Goal: Information Seeking & Learning: Learn about a topic

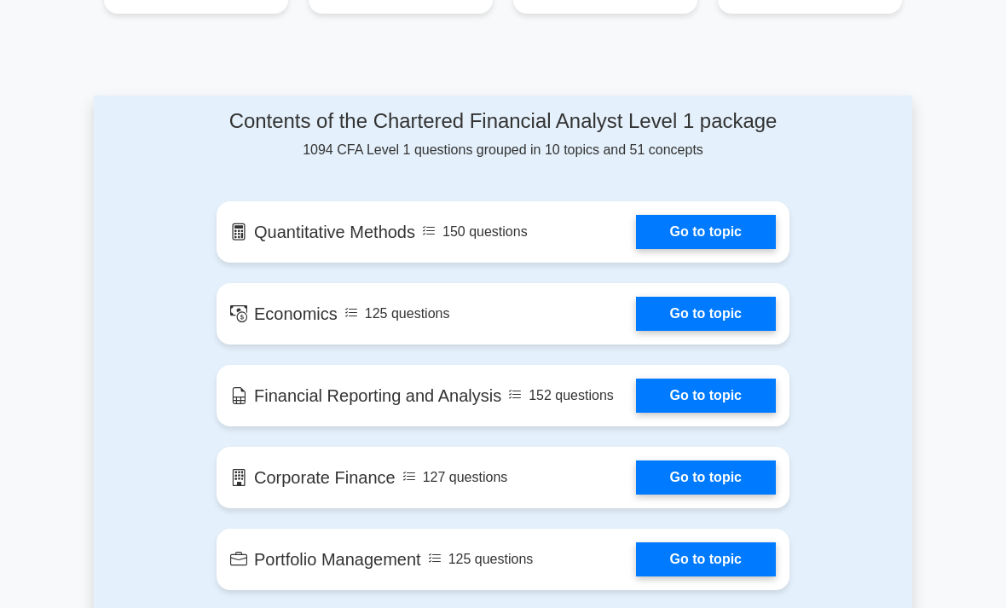
scroll to position [867, 0]
click at [689, 413] on link "Go to topic" at bounding box center [706, 396] width 140 height 34
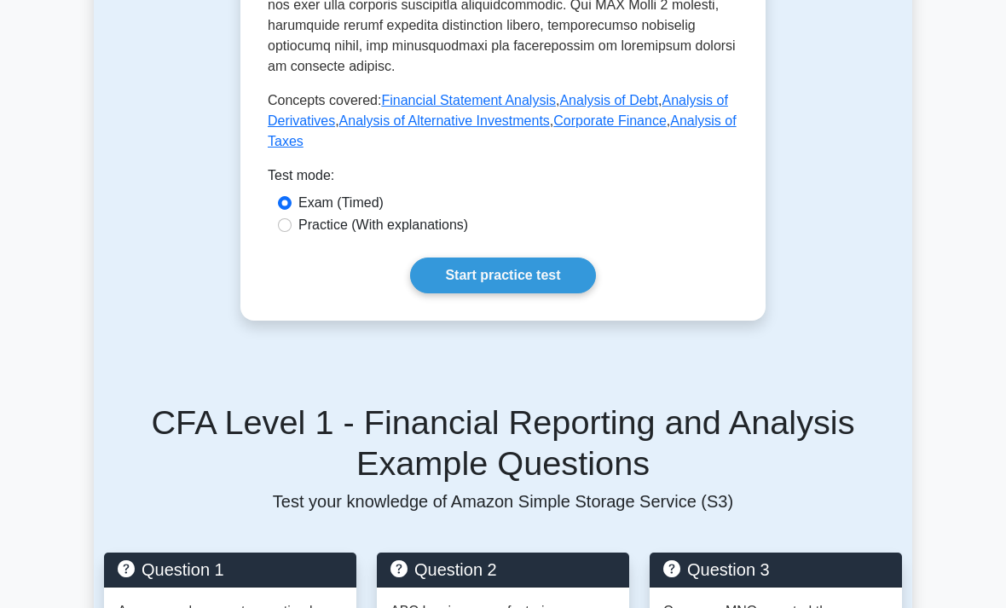
scroll to position [1109, 0]
click at [319, 235] on label "Practice (With explanations)" at bounding box center [383, 225] width 170 height 20
click at [292, 232] on input "Practice (With explanations)" at bounding box center [285, 225] width 14 height 14
radio input "true"
click at [465, 293] on link "Start practice test" at bounding box center [502, 275] width 185 height 36
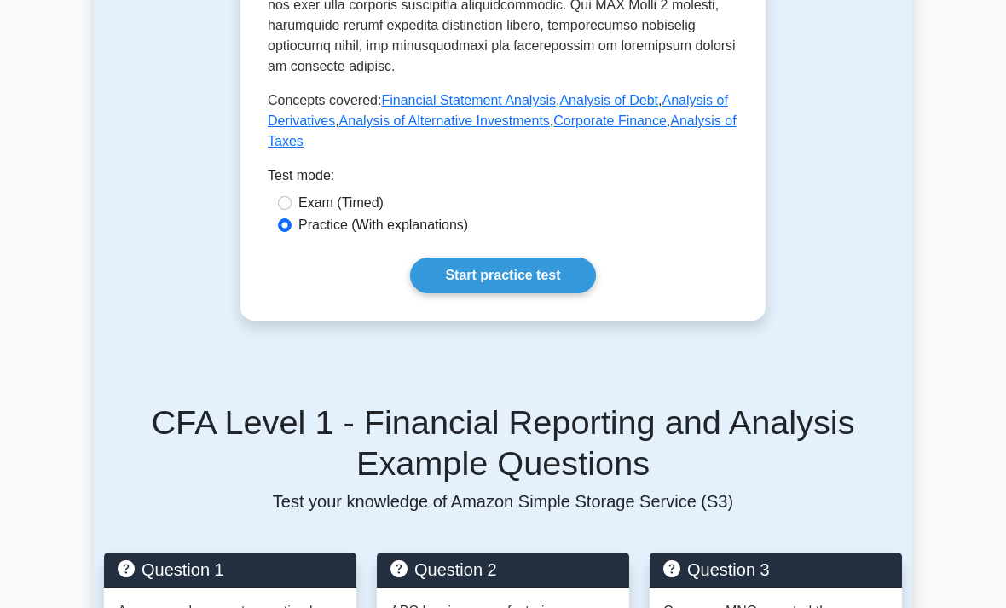
scroll to position [1164, 0]
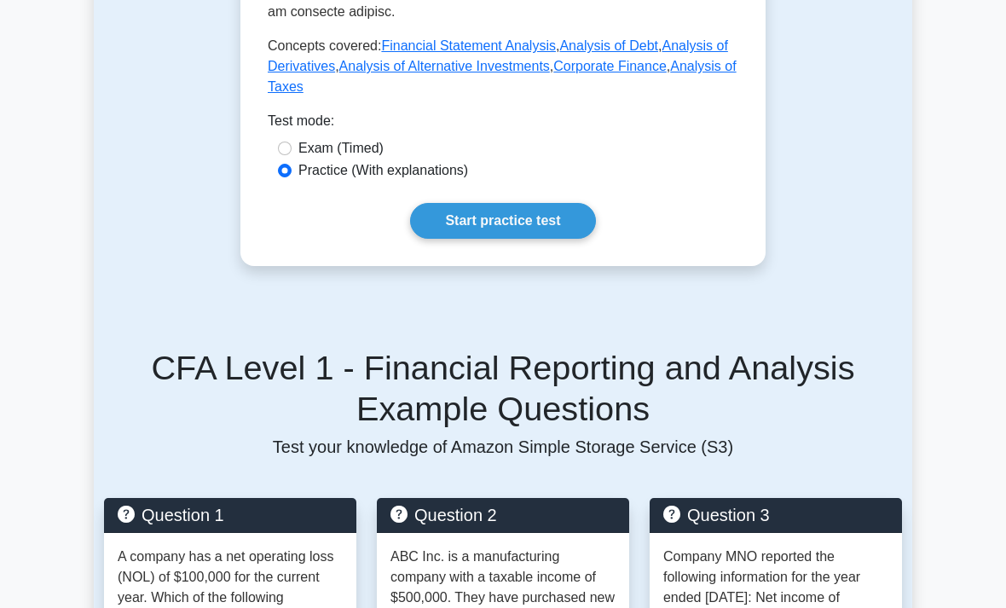
click at [536, 239] on link "Start practice test" at bounding box center [502, 221] width 185 height 36
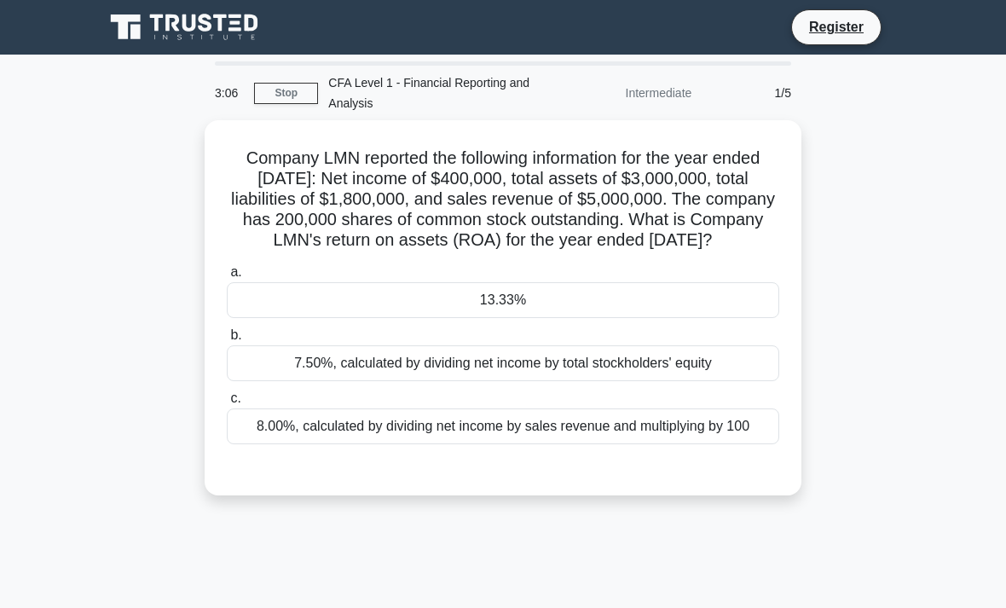
click at [257, 444] on div "8.00%, calculated by dividing net income by sales revenue and multiplying by 100" at bounding box center [503, 426] width 552 height 36
click at [227, 404] on input "c. 8.00%, calculated by dividing net income by sales revenue and multiplying by…" at bounding box center [227, 398] width 0 height 11
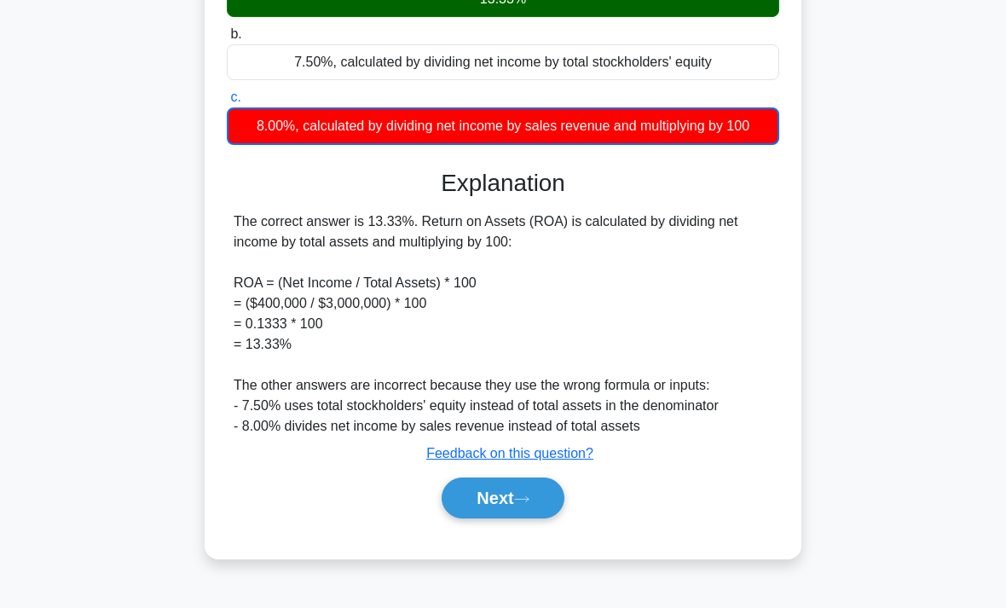
scroll to position [307, 0]
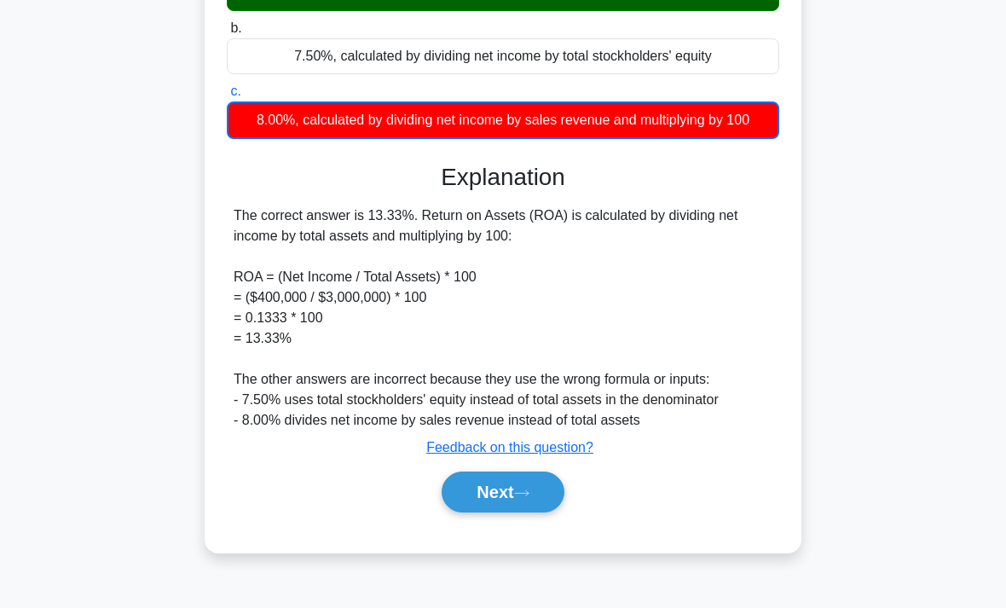
click at [526, 512] on button "Next" at bounding box center [503, 491] width 122 height 41
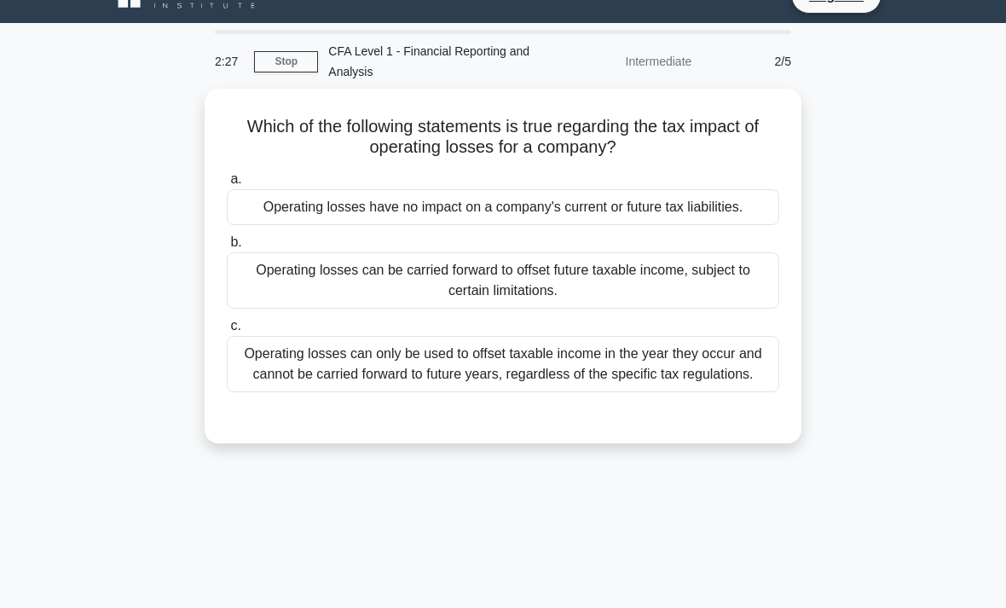
scroll to position [13, 0]
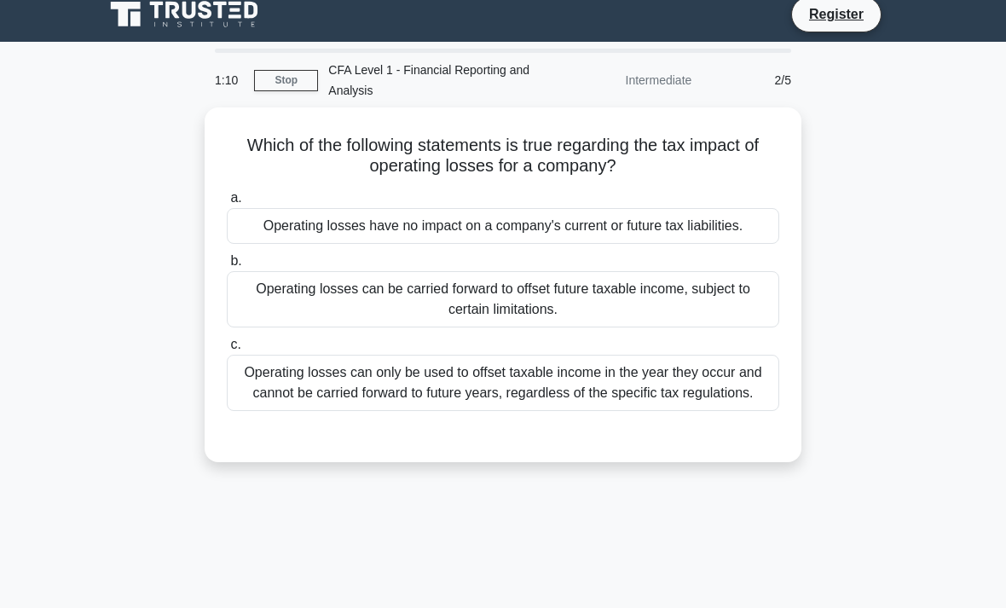
click at [701, 411] on div "Operating losses can only be used to offset taxable income in the year they occ…" at bounding box center [503, 383] width 552 height 56
click at [227, 350] on input "c. Operating losses can only be used to offset taxable income in the year they …" at bounding box center [227, 344] width 0 height 11
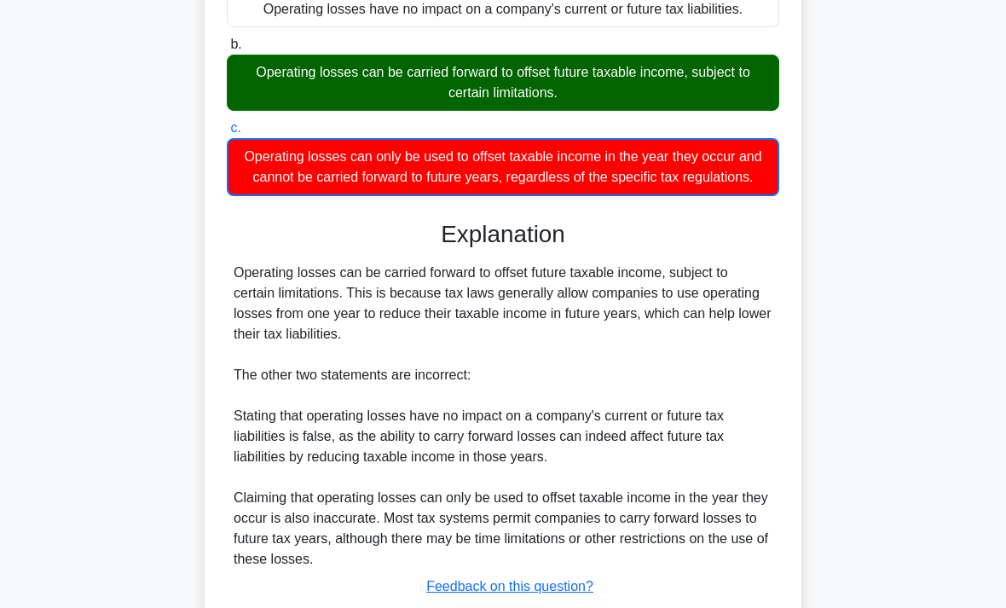
scroll to position [224, 0]
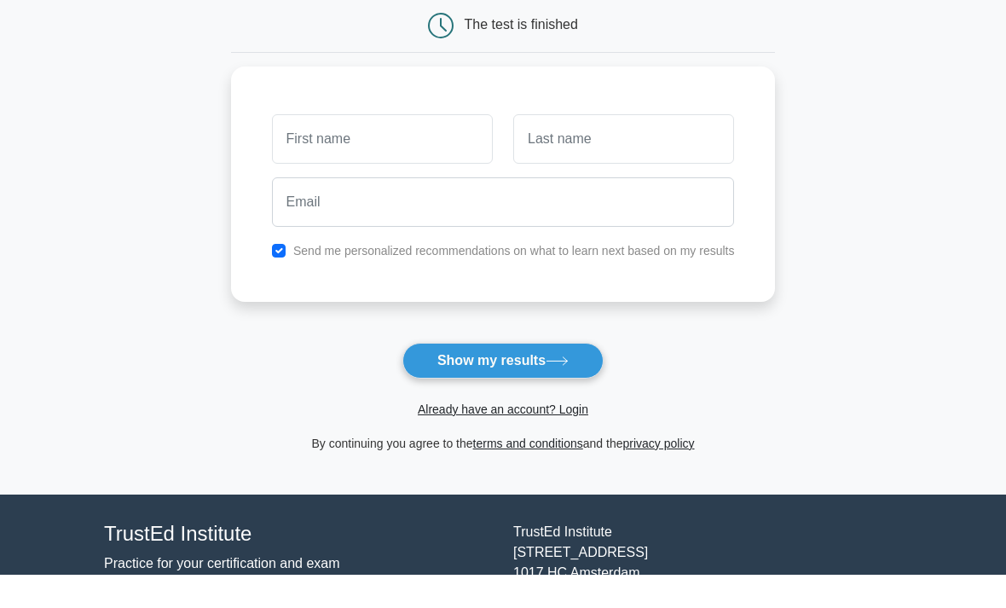
scroll to position [157, 0]
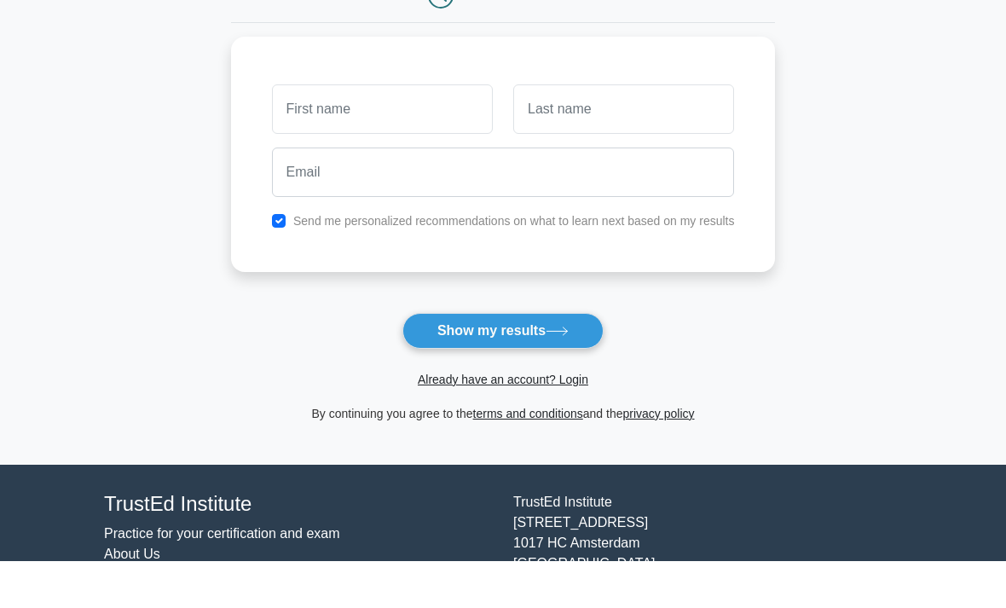
click at [552, 360] on button "Show my results" at bounding box center [502, 378] width 201 height 36
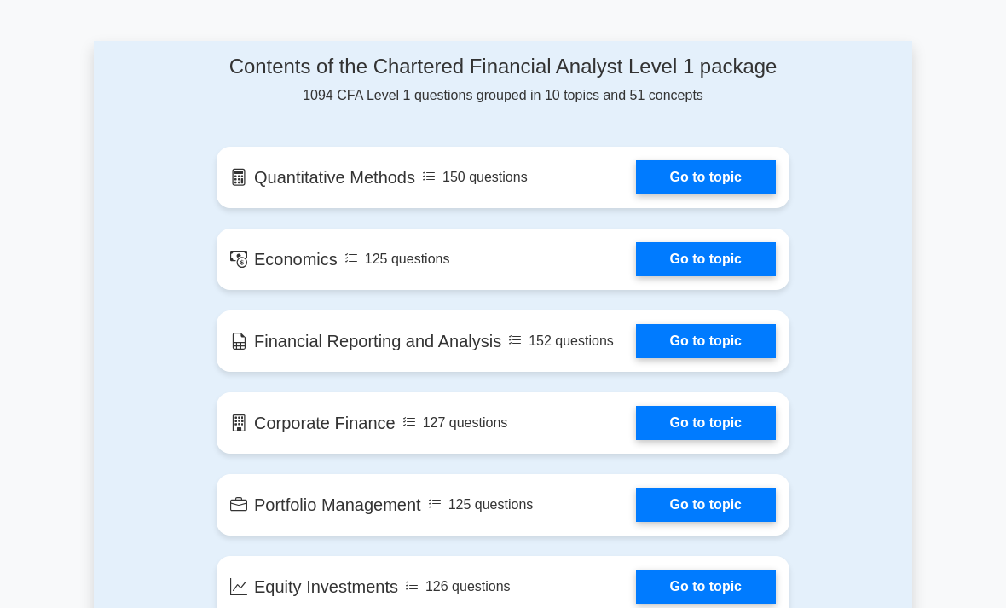
click at [722, 276] on link "Go to topic" at bounding box center [706, 259] width 140 height 34
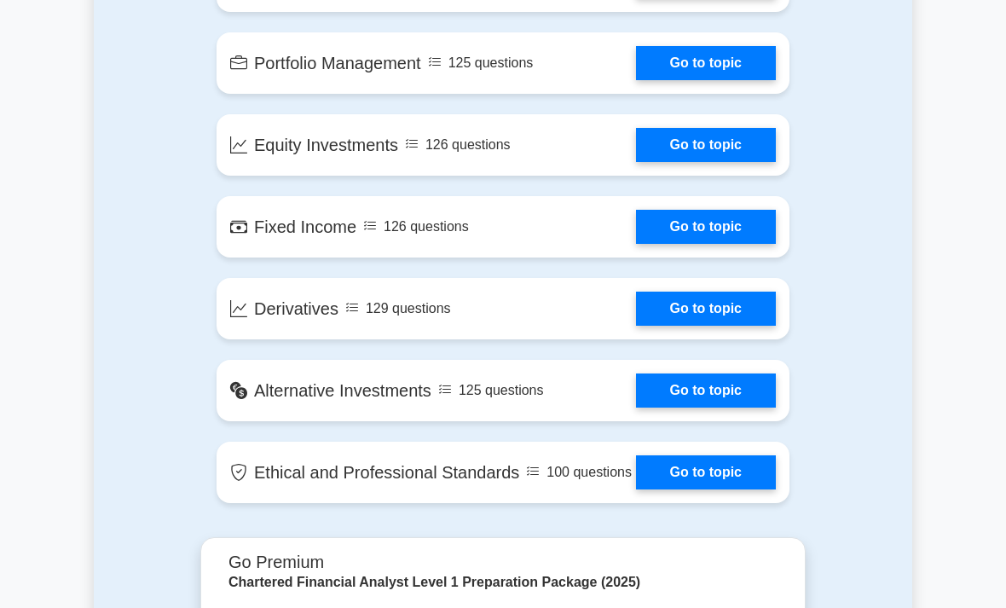
scroll to position [1363, 0]
click at [734, 408] on link "Go to topic" at bounding box center [706, 390] width 140 height 34
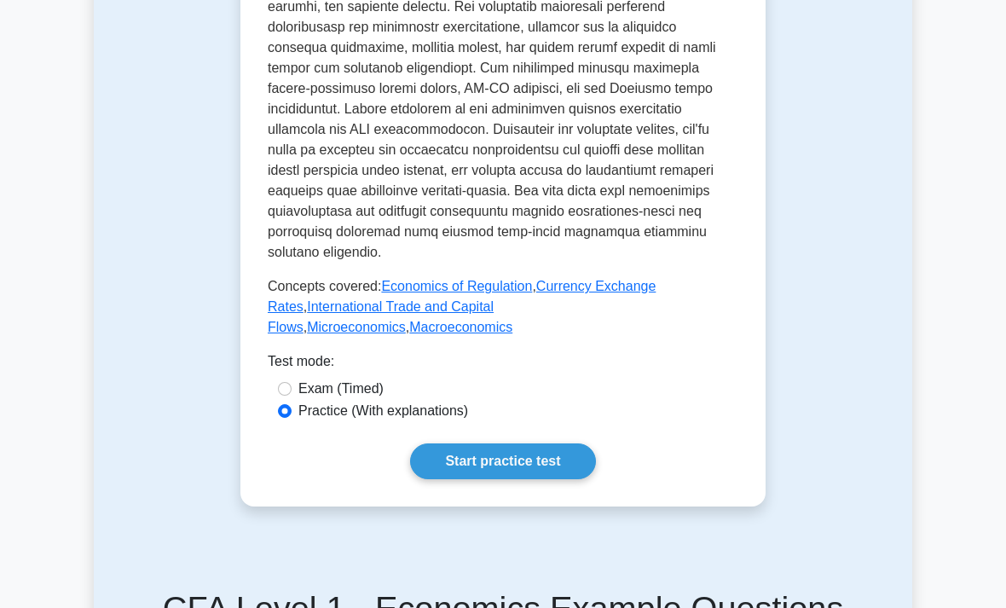
scroll to position [707, 0]
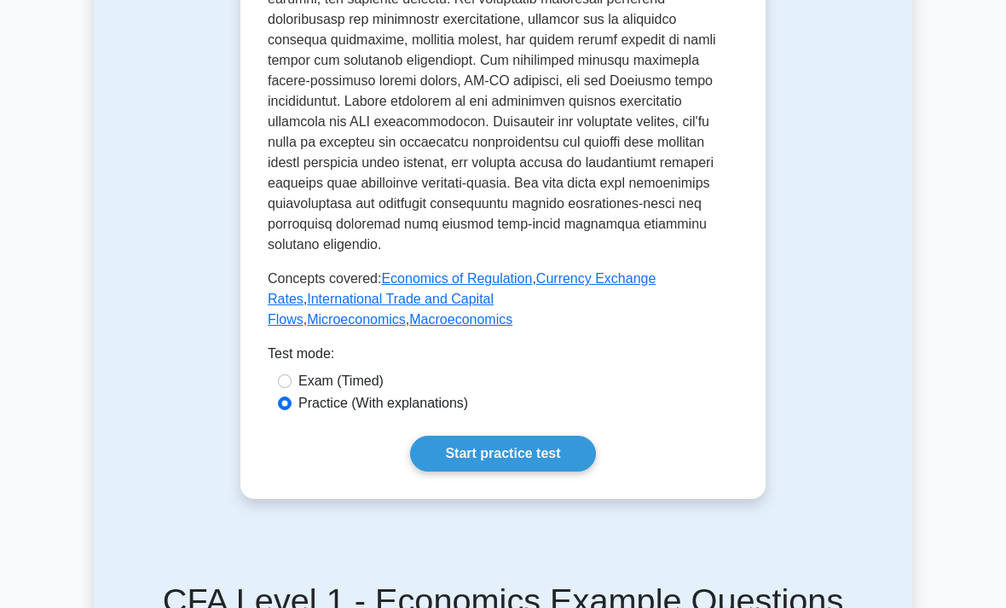
click at [563, 471] on link "Start practice test" at bounding box center [502, 454] width 185 height 36
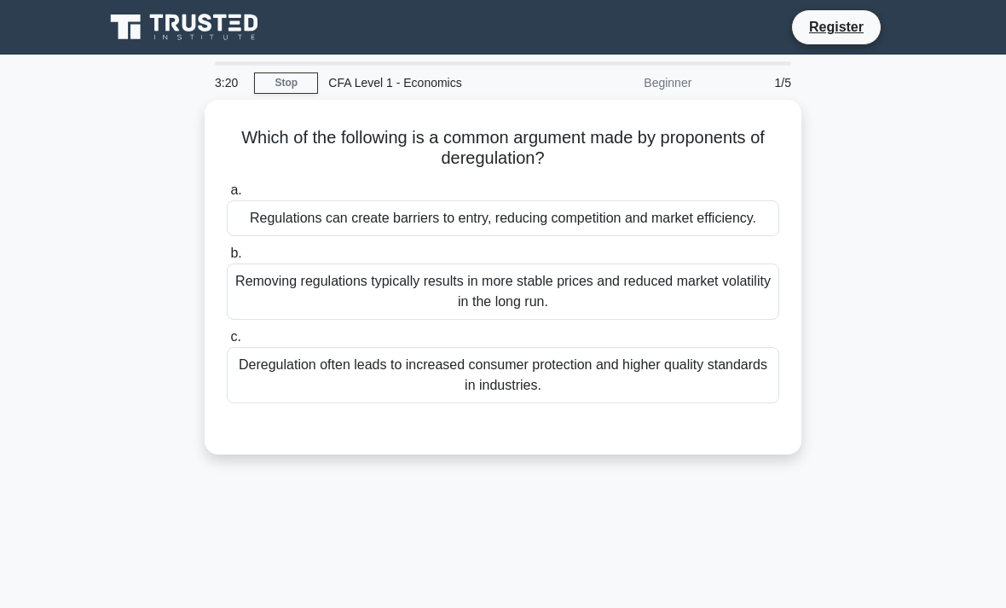
click at [680, 298] on div "Removing regulations typically results in more stable prices and reduced market…" at bounding box center [503, 291] width 552 height 56
click at [227, 259] on input "b. Removing regulations typically results in more stable prices and reduced mar…" at bounding box center [227, 253] width 0 height 11
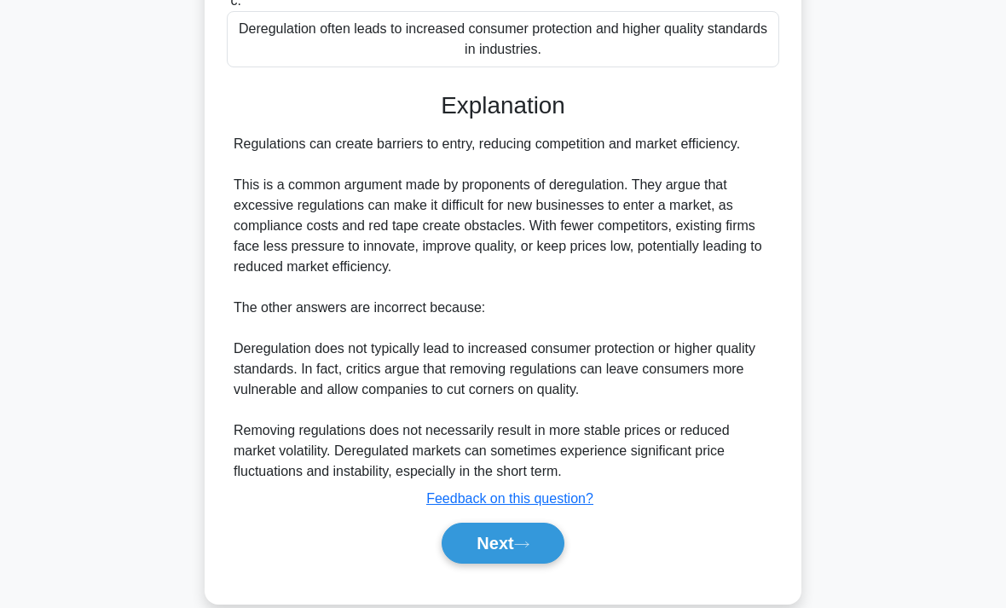
scroll to position [368, 0]
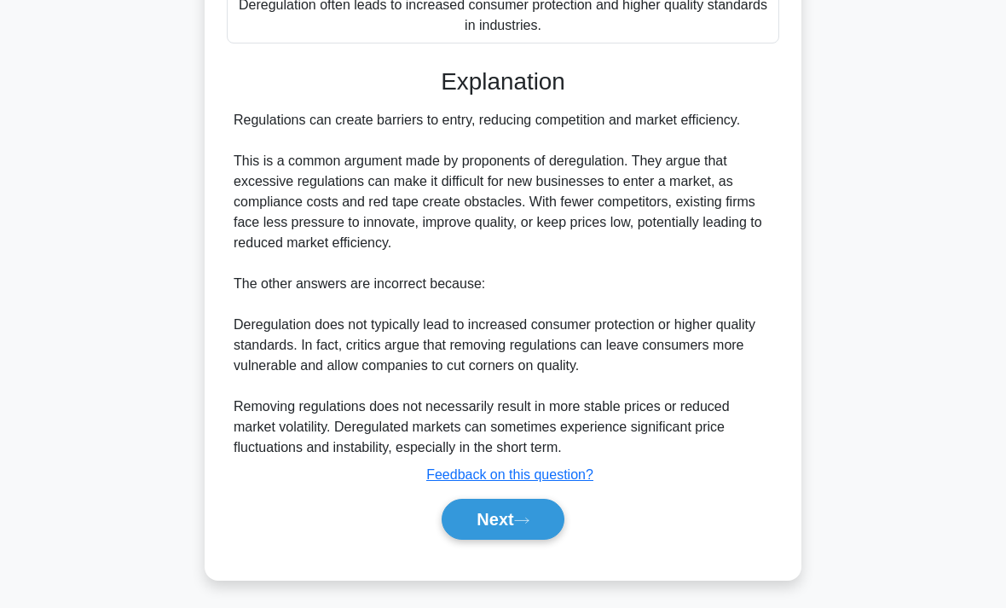
click at [529, 540] on button "Next" at bounding box center [503, 519] width 122 height 41
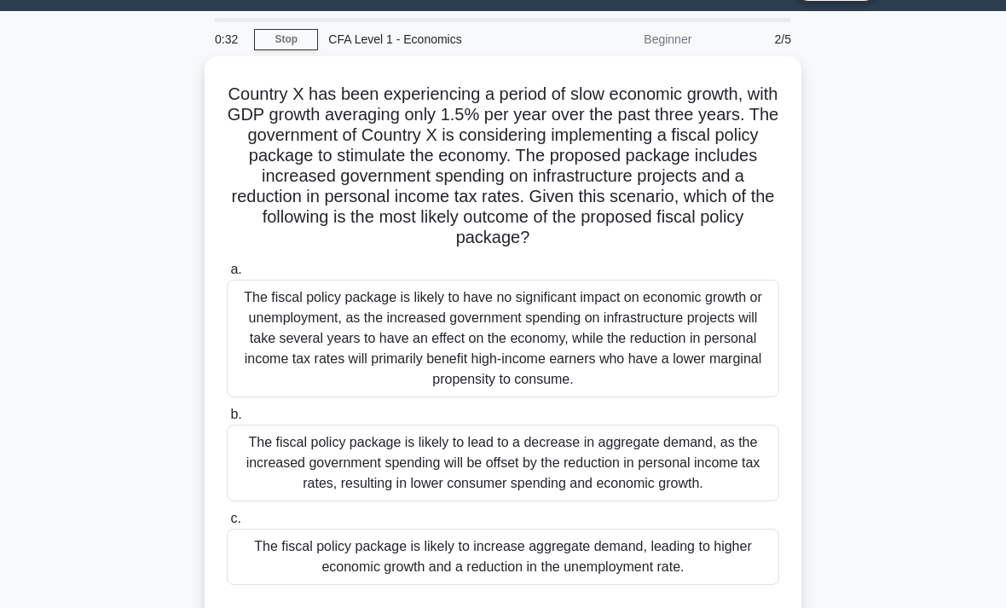
scroll to position [41, 0]
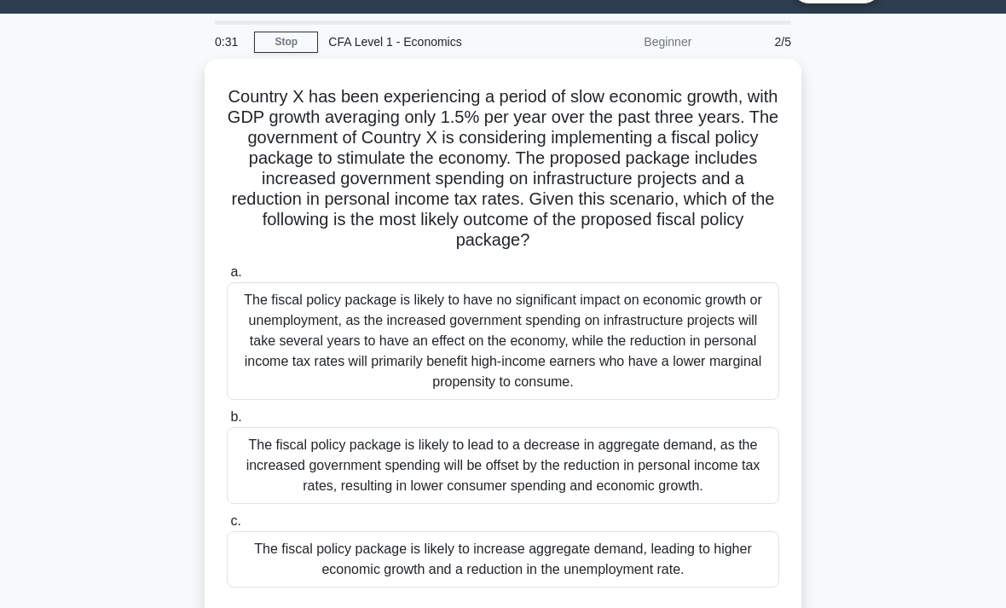
click at [259, 488] on div "The fiscal policy package is likely to lead to a decrease in aggregate demand, …" at bounding box center [503, 465] width 552 height 77
click at [227, 423] on input "b. The fiscal policy package is likely to lead to a decrease in aggregate deman…" at bounding box center [227, 417] width 0 height 11
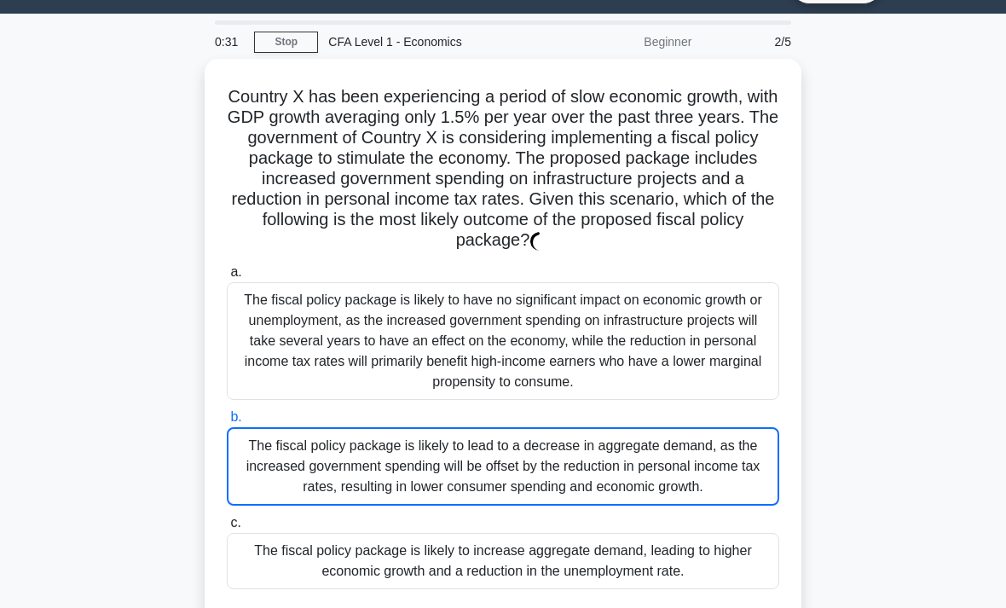
click at [294, 496] on div "The fiscal policy package is likely to lead to a decrease in aggregate demand, …" at bounding box center [503, 466] width 552 height 78
click at [227, 423] on input "b. The fiscal policy package is likely to lead to a decrease in aggregate deman…" at bounding box center [227, 417] width 0 height 11
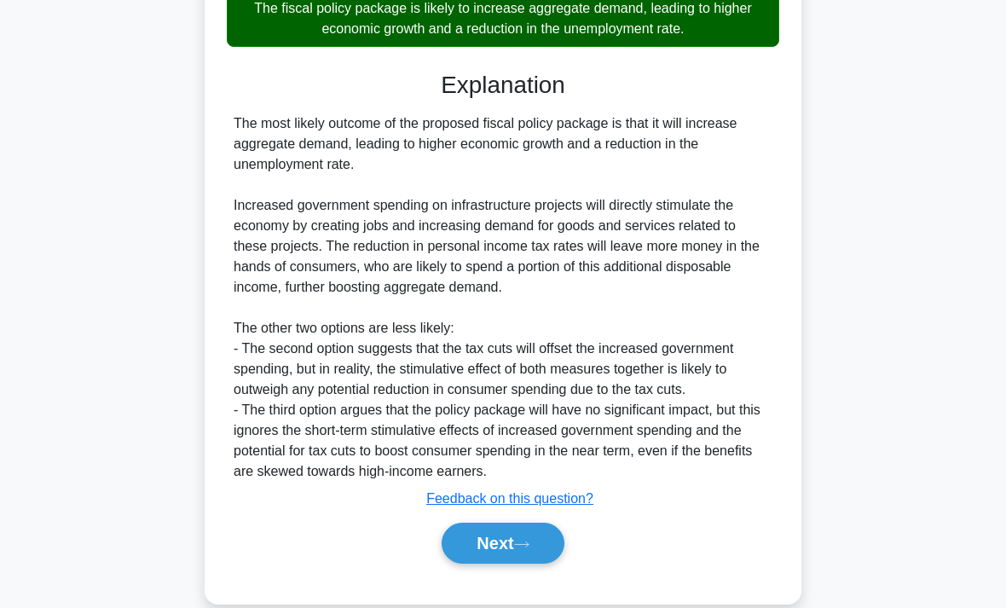
scroll to position [655, 0]
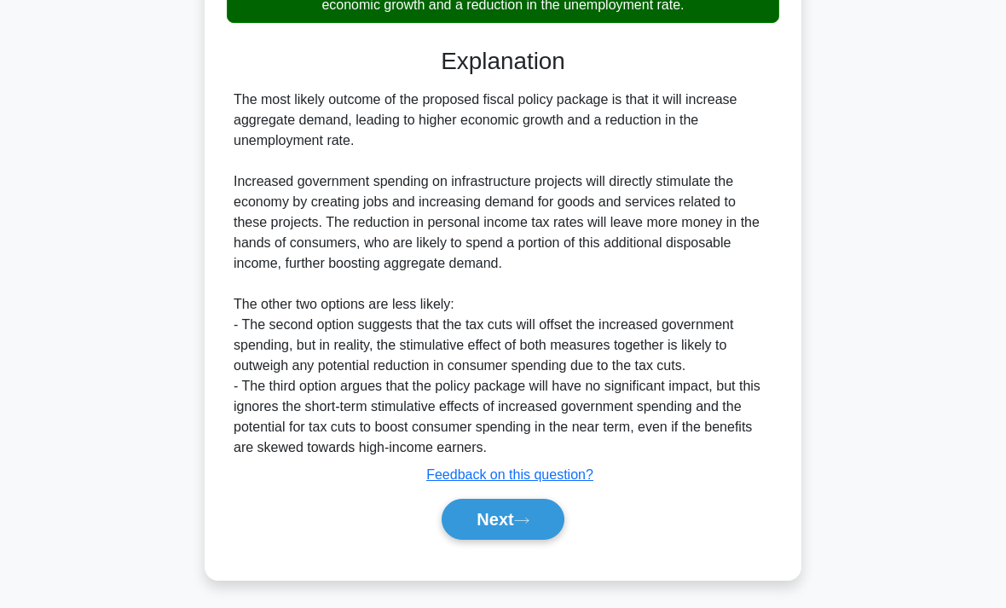
click at [472, 540] on button "Next" at bounding box center [503, 519] width 122 height 41
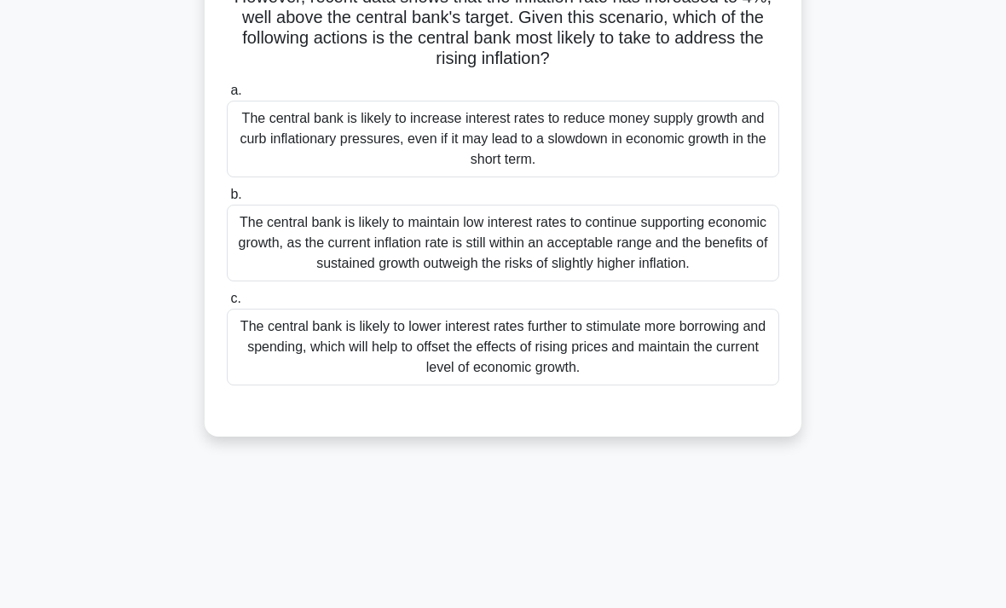
scroll to position [258, 0]
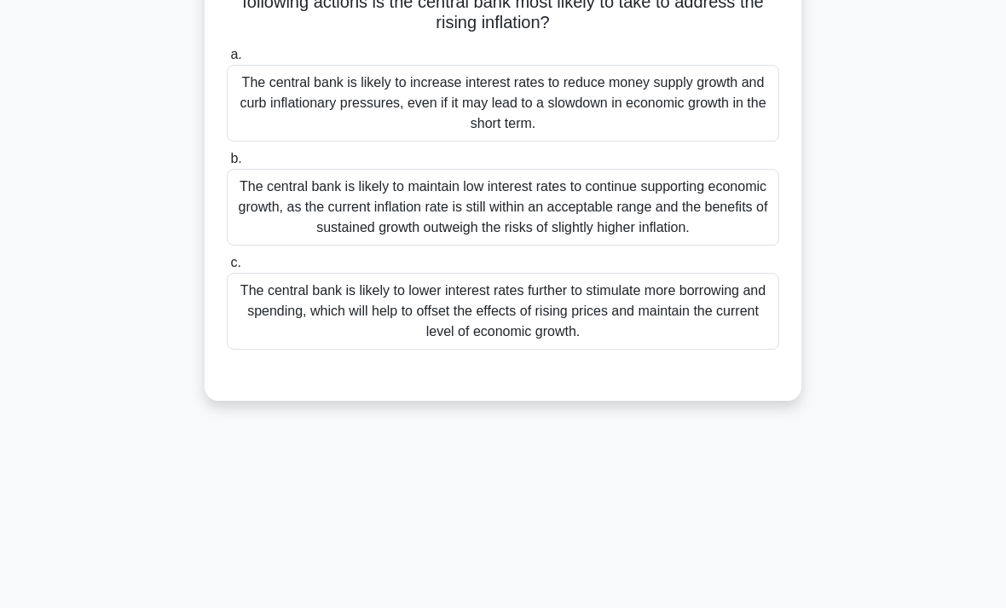
click at [352, 350] on div "The central bank is likely to lower interest rates further to stimulate more bo…" at bounding box center [503, 311] width 552 height 77
click at [227, 269] on input "c. The central bank is likely to lower interest rates further to stimulate more…" at bounding box center [227, 262] width 0 height 11
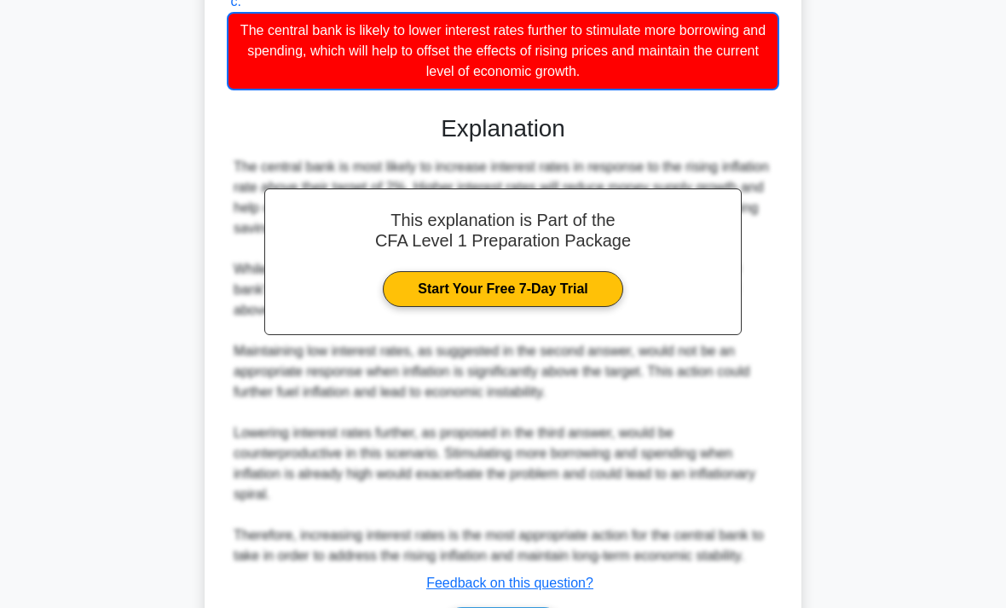
scroll to position [655, 0]
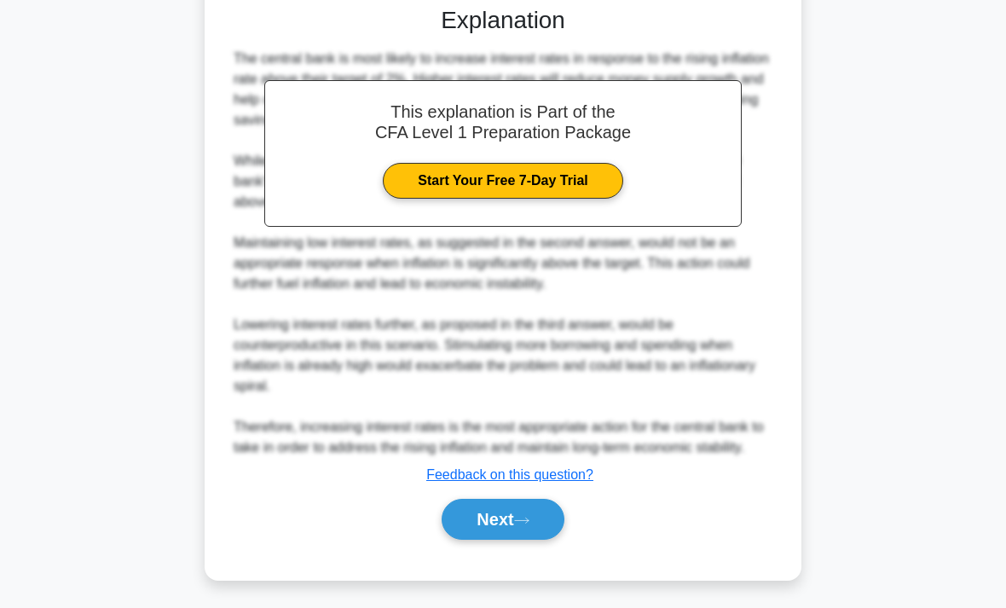
click at [466, 540] on button "Next" at bounding box center [503, 519] width 122 height 41
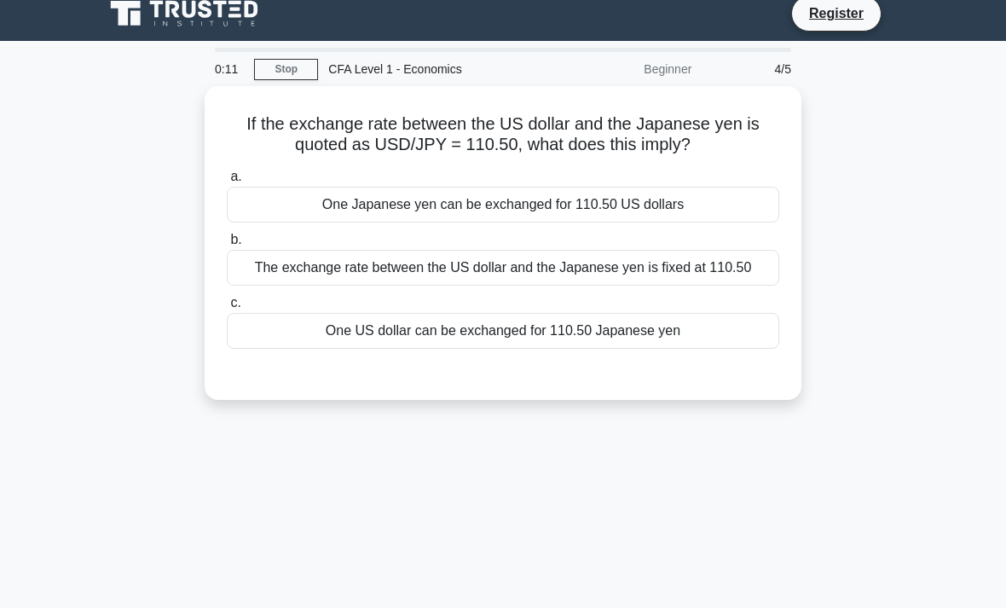
scroll to position [0, 0]
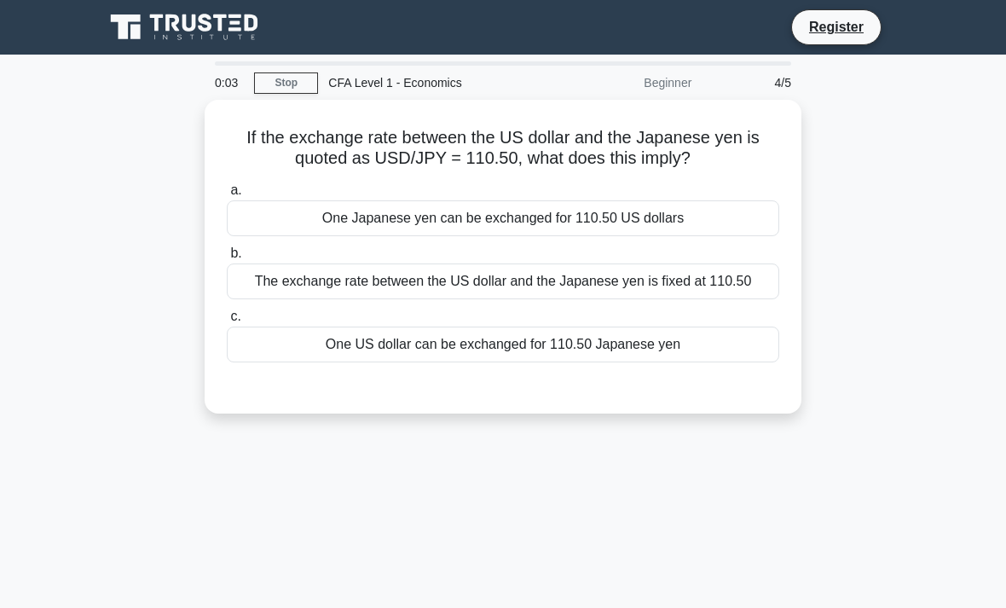
click at [282, 225] on div "One Japanese yen can be exchanged for 110.50 US dollars" at bounding box center [503, 218] width 552 height 36
click at [227, 196] on input "a. One Japanese yen can be exchanged for 110.50 US dollars" at bounding box center [227, 190] width 0 height 11
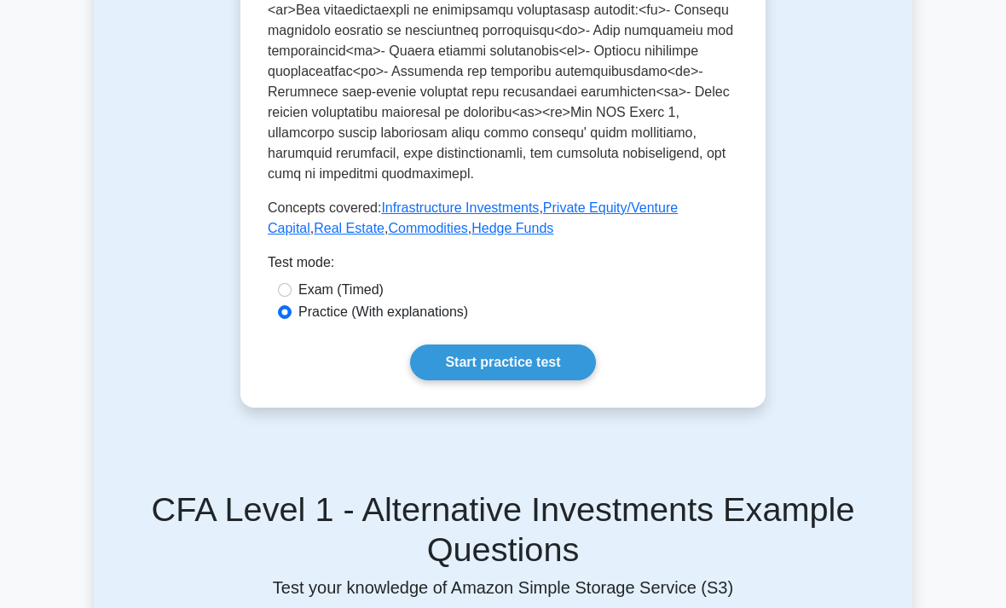
scroll to position [930, 0]
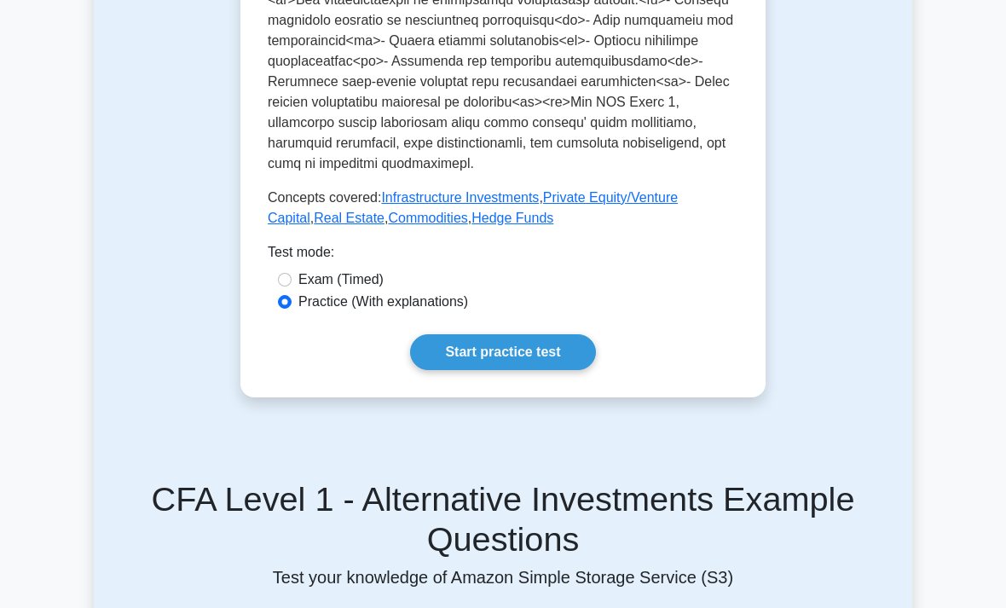
click at [478, 371] on link "Start practice test" at bounding box center [502, 353] width 185 height 36
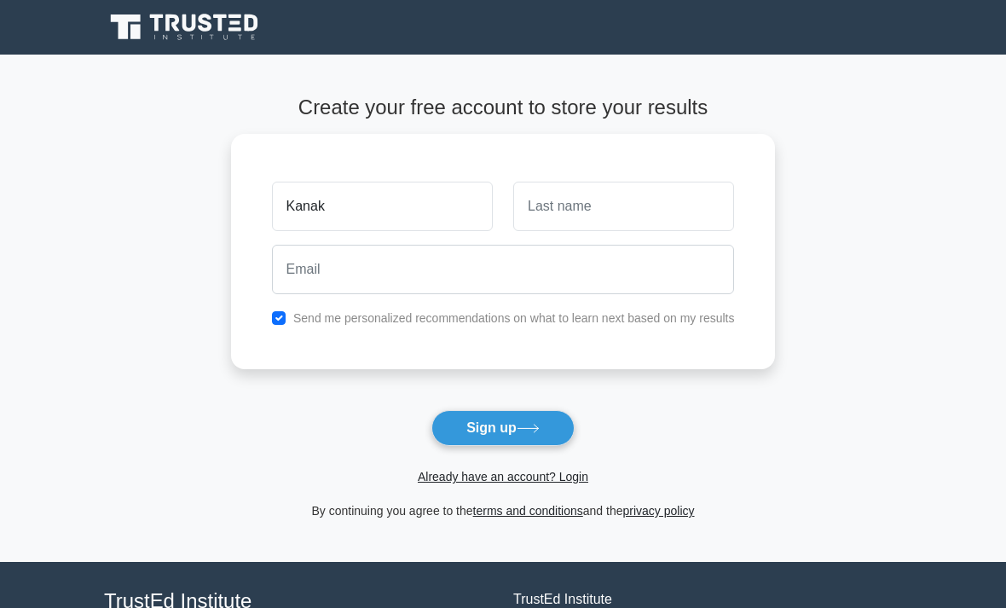
type input "Kanak"
type input "Joshi"
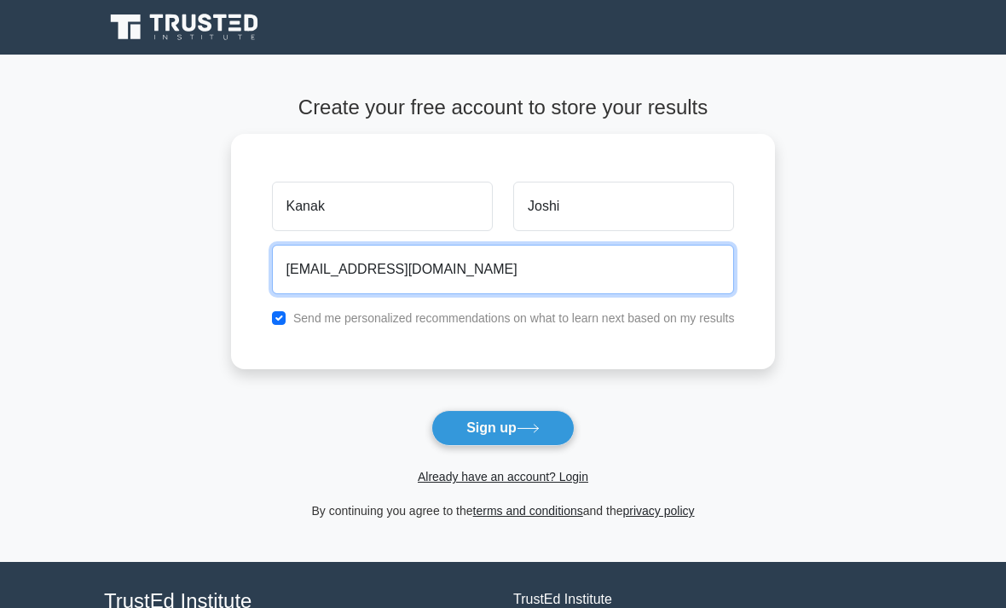
type input "kanakkjoshi2544@gmail.com"
click at [502, 427] on button "Sign up" at bounding box center [502, 428] width 143 height 36
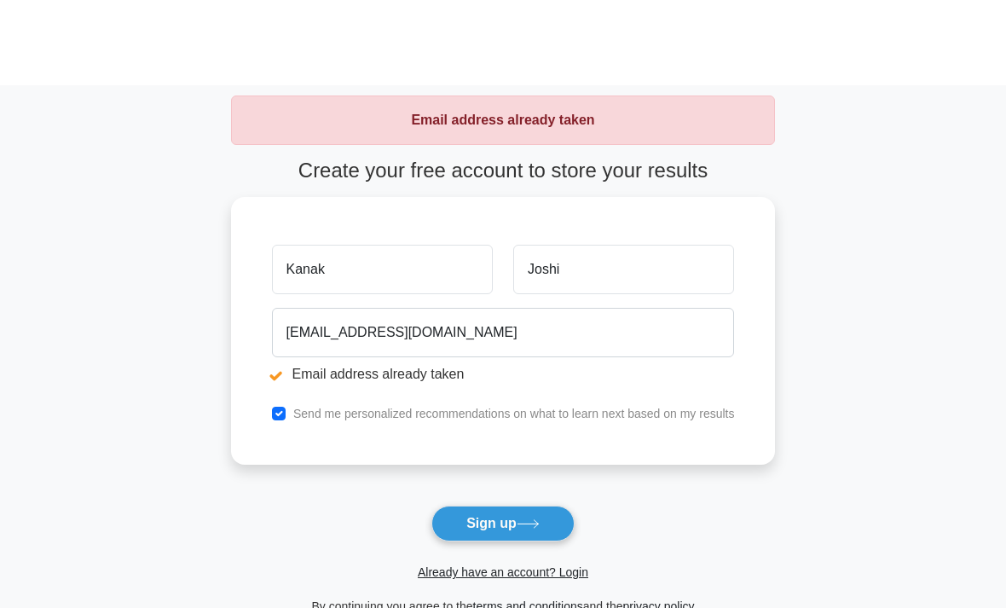
scroll to position [87, 0]
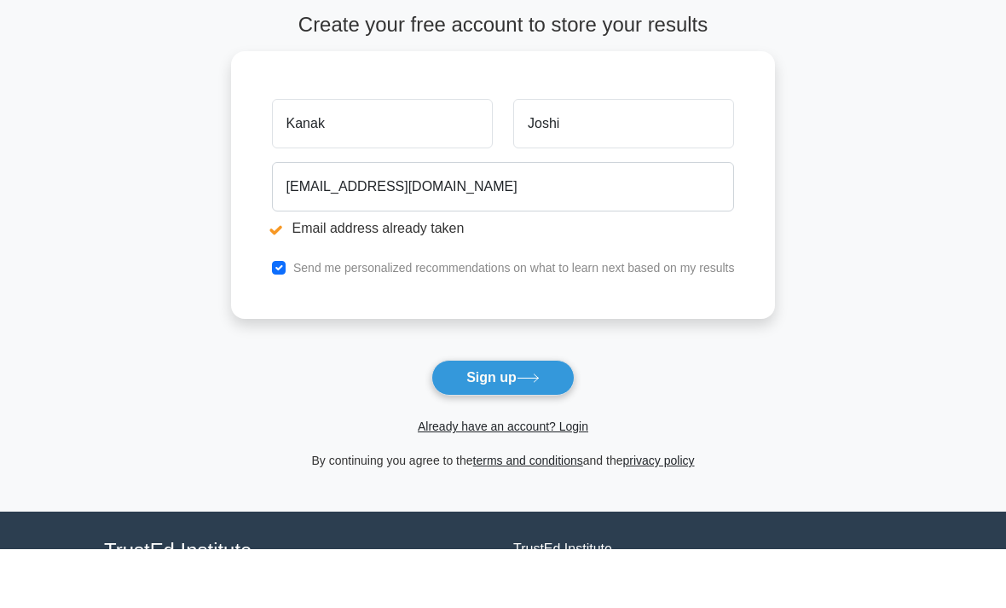
click at [452, 478] on link "Already have an account? Login" at bounding box center [503, 485] width 171 height 14
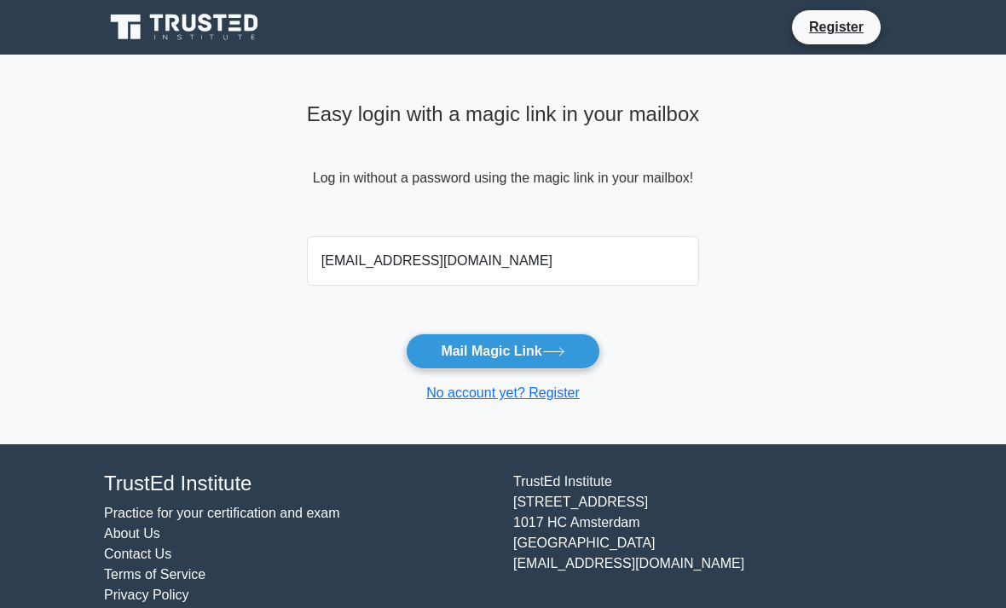
type input "[EMAIL_ADDRESS][DOMAIN_NAME]"
click at [502, 350] on button "Mail Magic Link" at bounding box center [503, 351] width 194 height 36
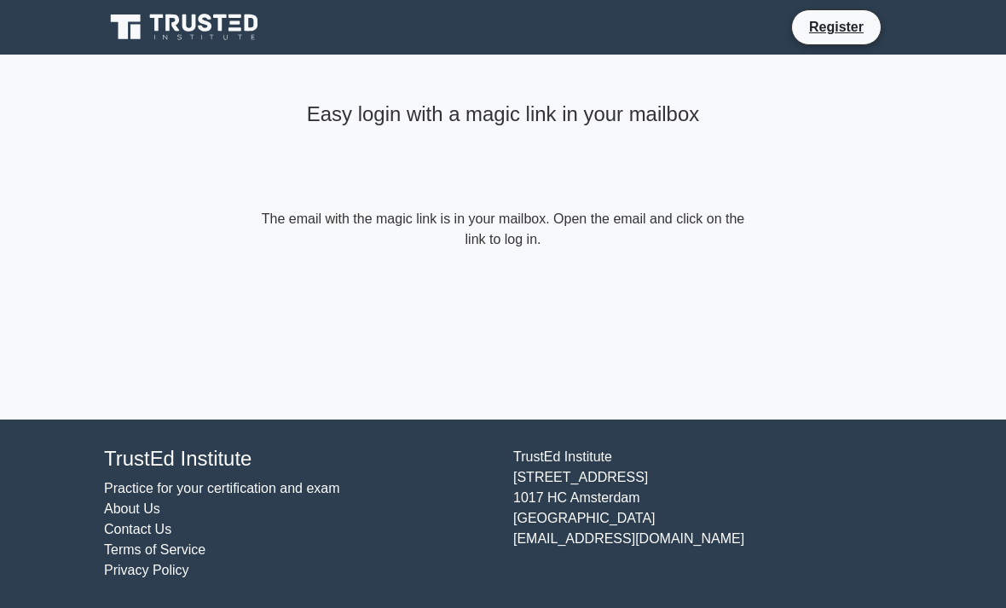
click at [998, 166] on main "Easy login with a magic link in your mailbox The email with the magic link is i…" at bounding box center [503, 237] width 1006 height 365
